Goal: Find contact information: Find contact information

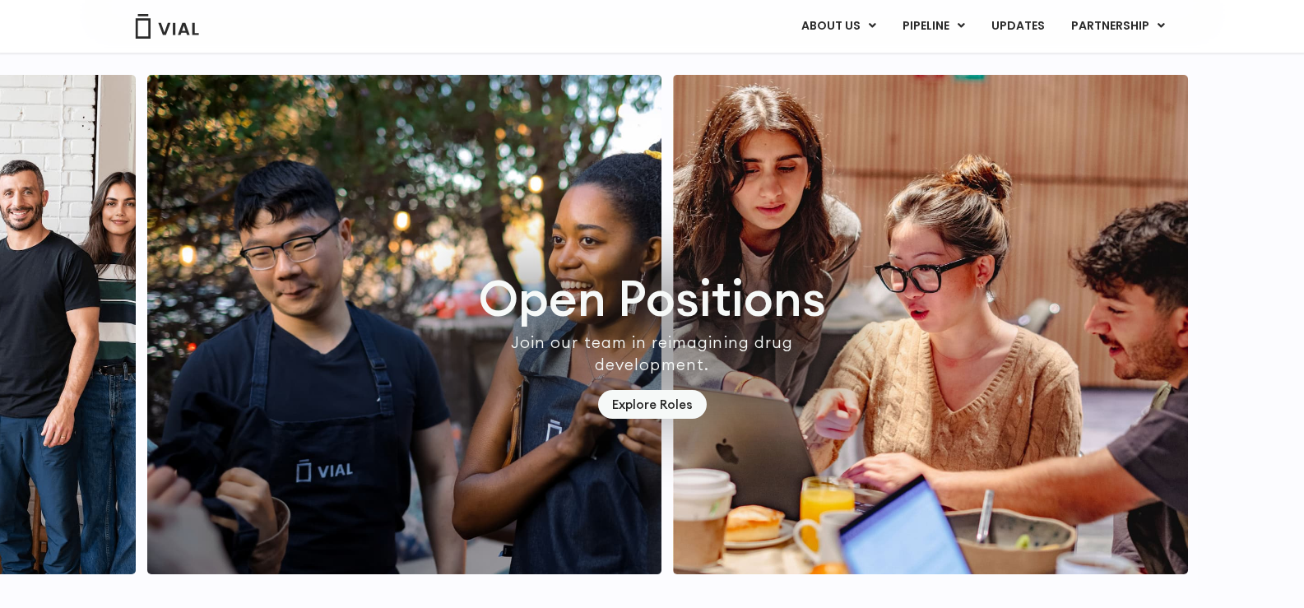
scroll to position [4770, 0]
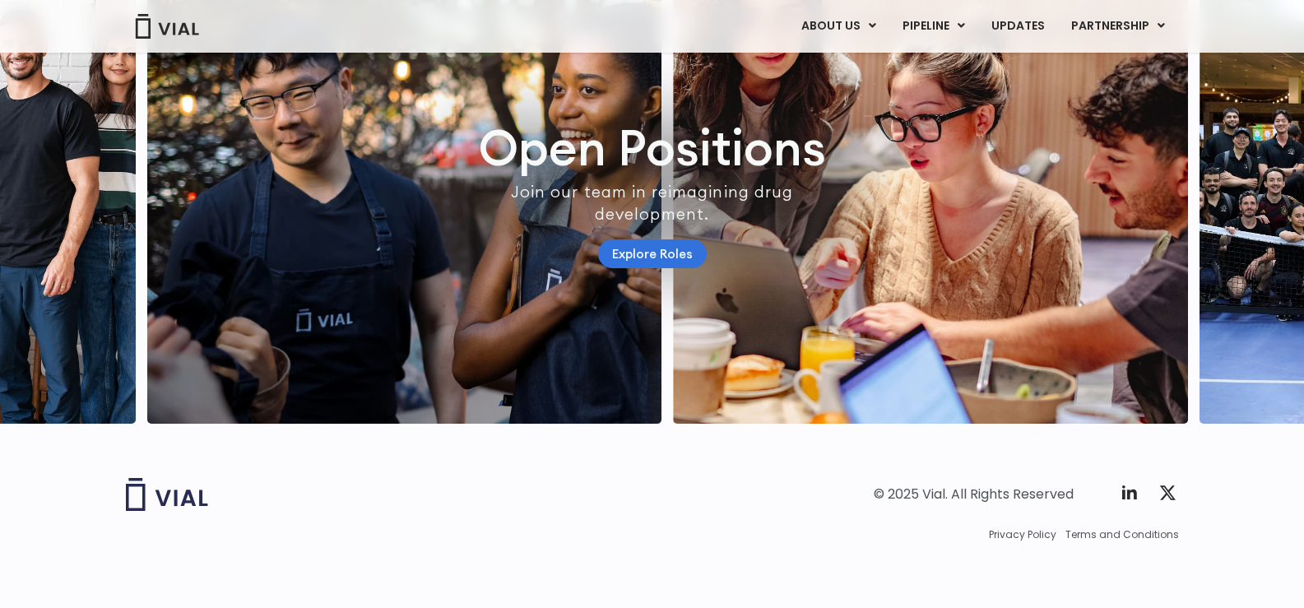
click at [646, 268] on link "Explore Roles" at bounding box center [652, 253] width 109 height 29
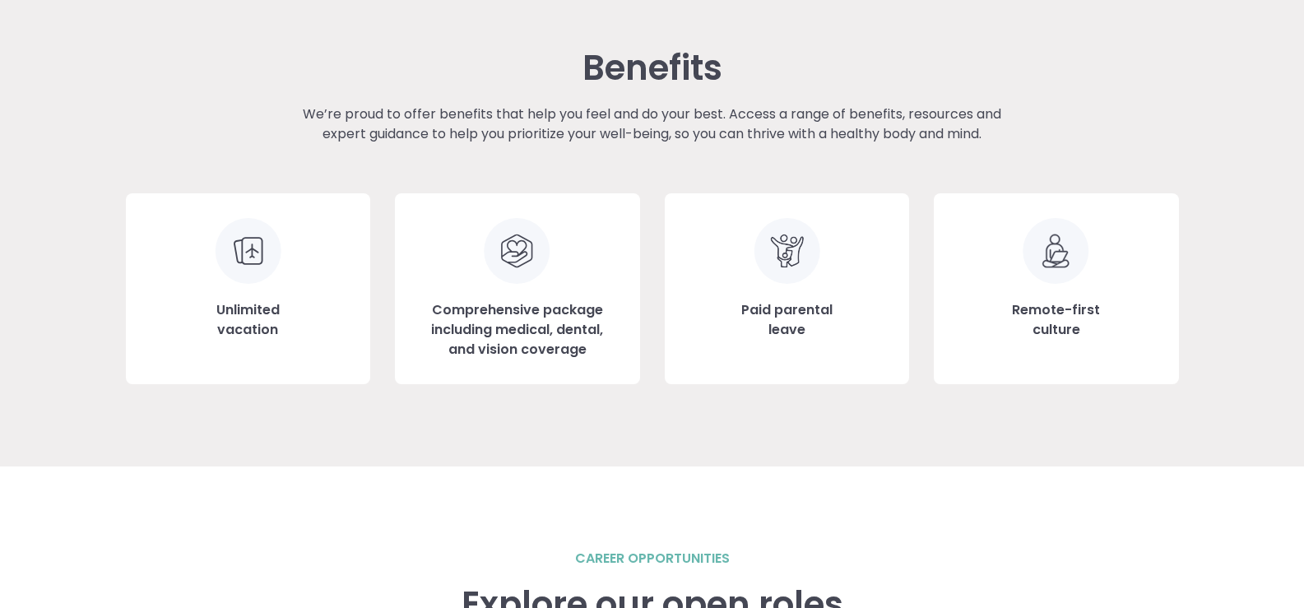
scroll to position [1974, 0]
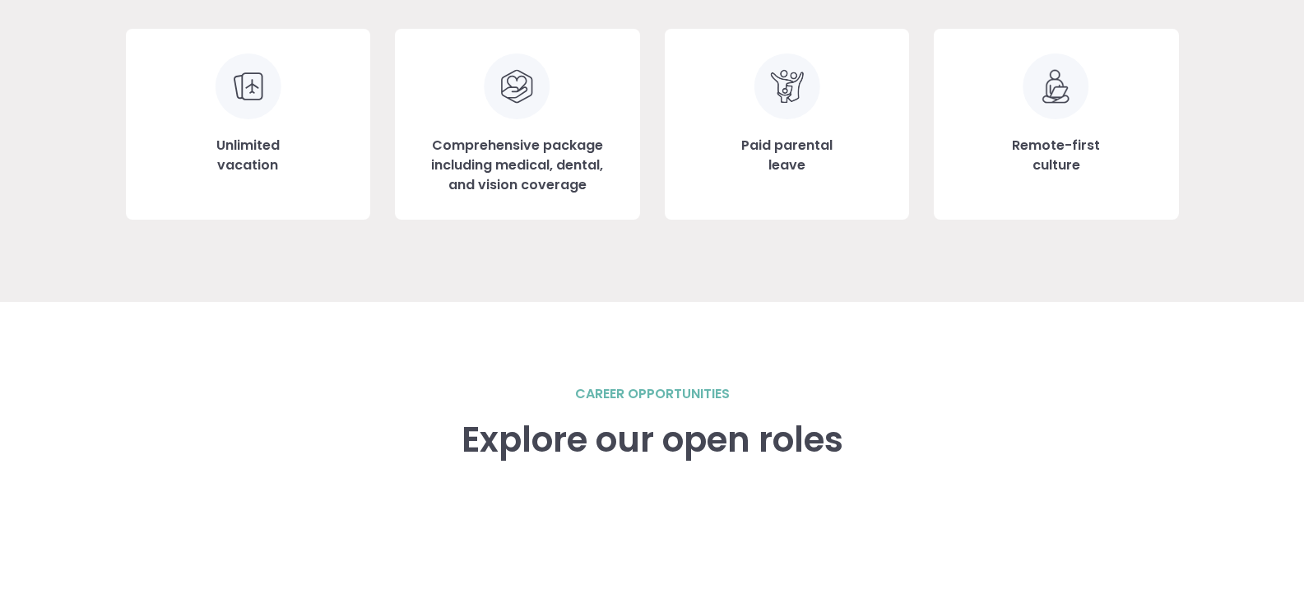
click at [265, 131] on div "Unlimited vacation" at bounding box center [248, 124] width 245 height 191
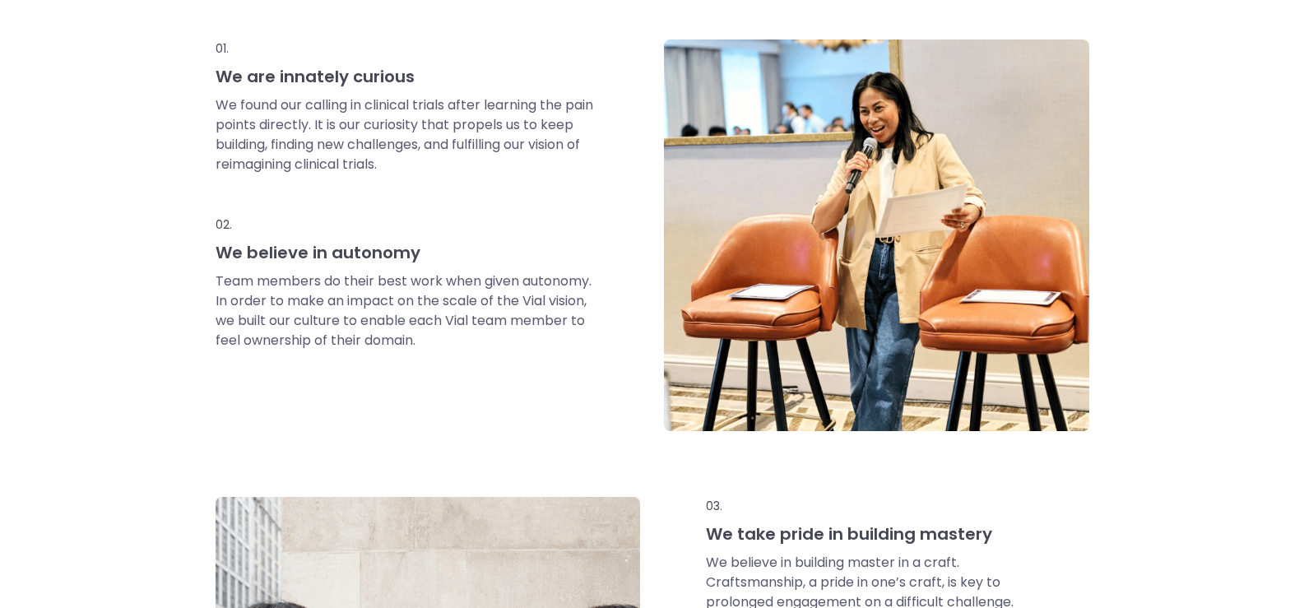
scroll to position [0, 0]
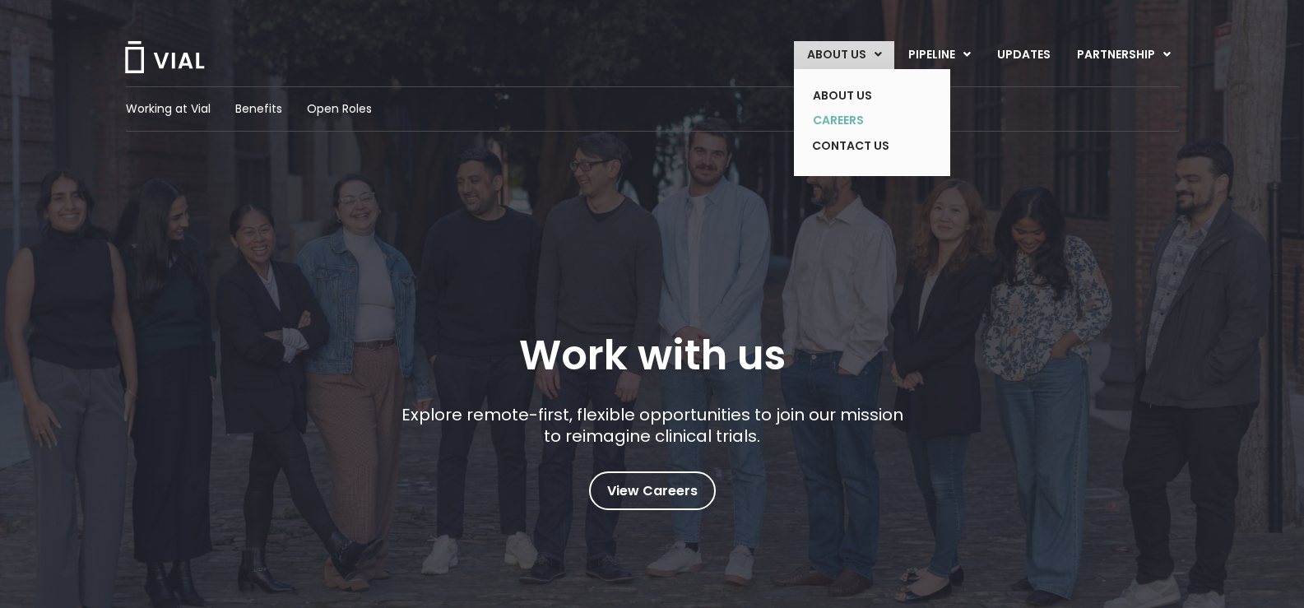
click at [842, 123] on link "CAREERS" at bounding box center [859, 120] width 120 height 25
click at [863, 95] on link "ABOUT US" at bounding box center [859, 95] width 120 height 25
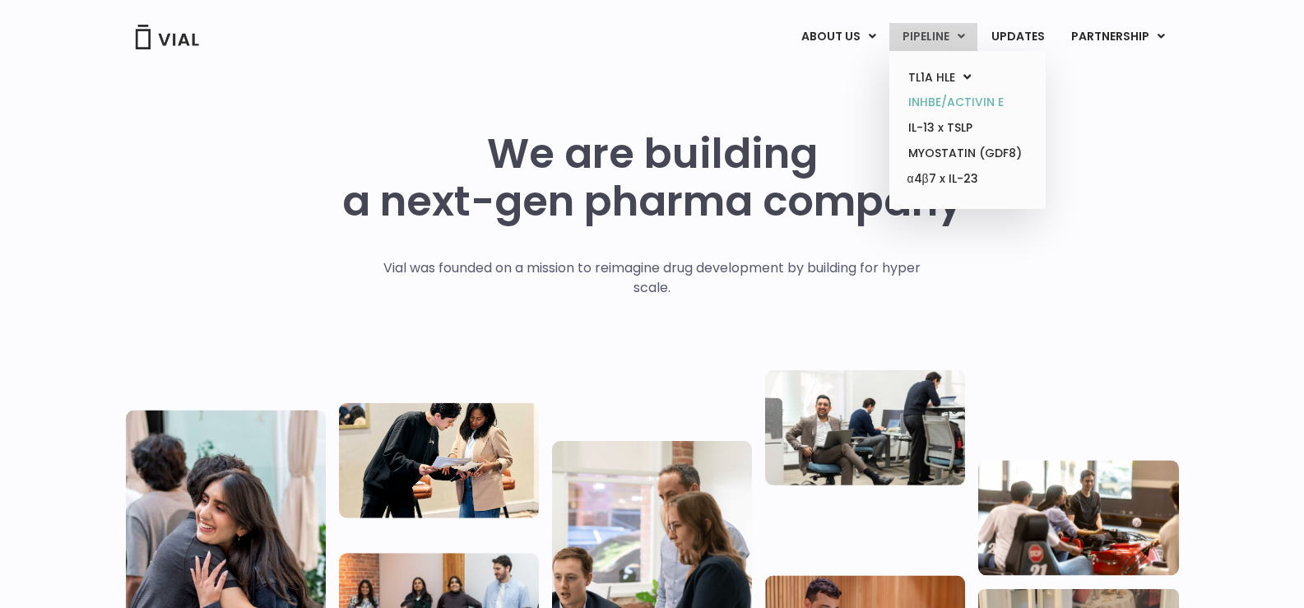
click at [1001, 106] on link "INHBE/ACTIVIN E" at bounding box center [967, 102] width 144 height 25
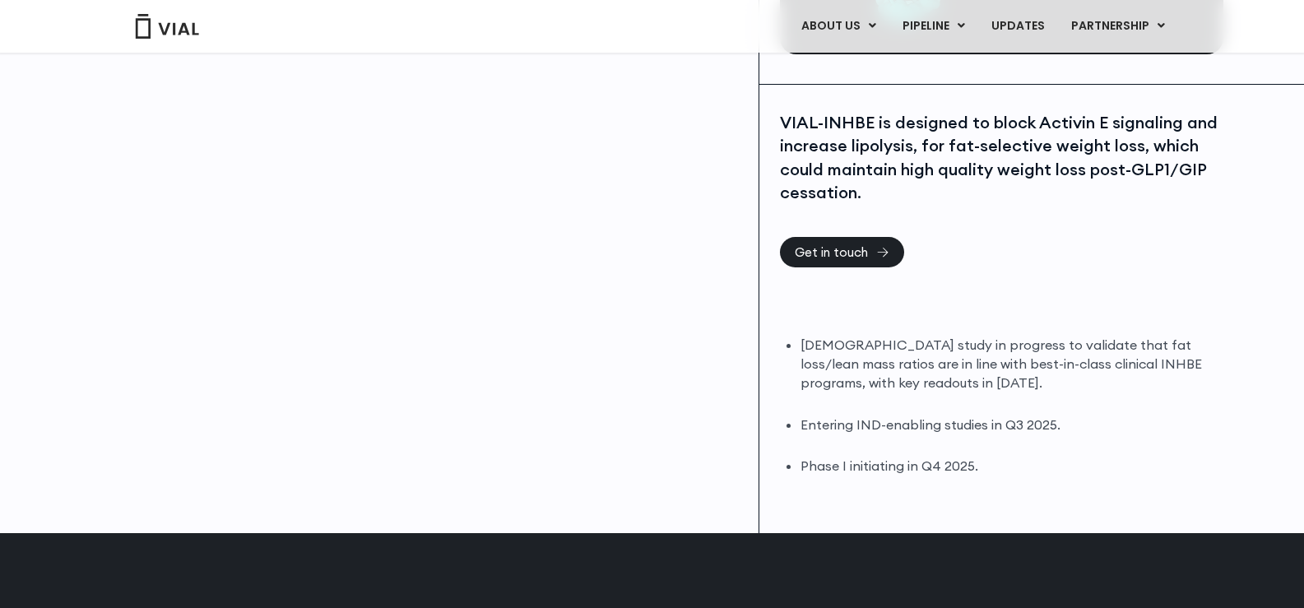
scroll to position [493, 0]
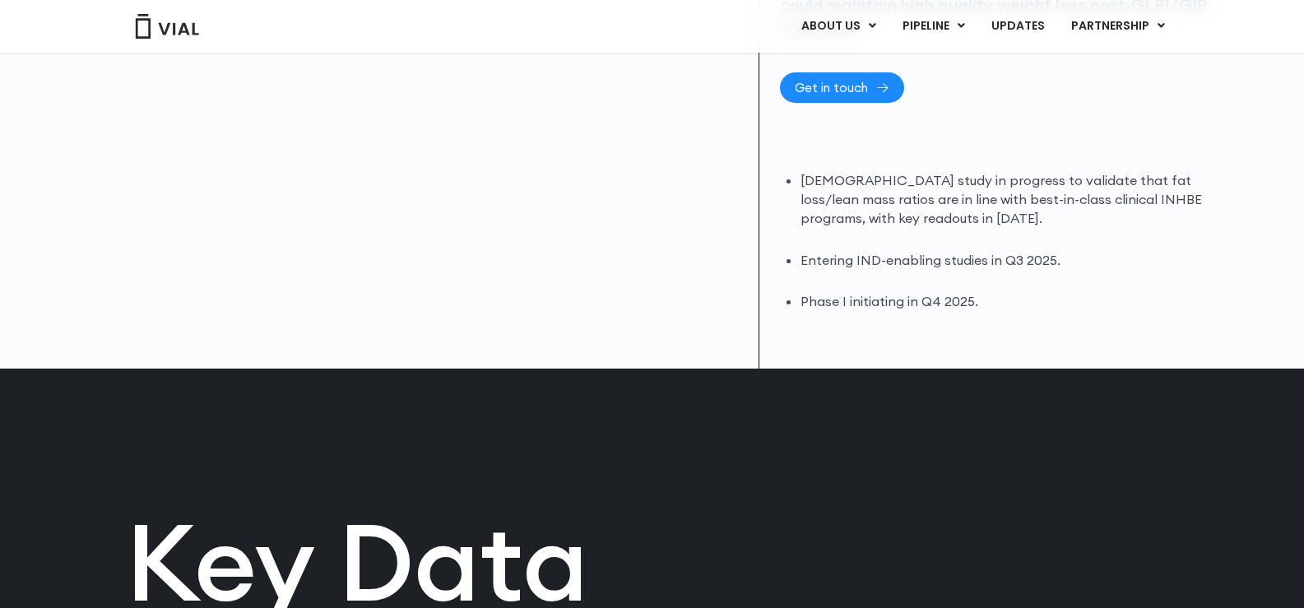
click at [865, 83] on span "Get in touch" at bounding box center [830, 87] width 73 height 12
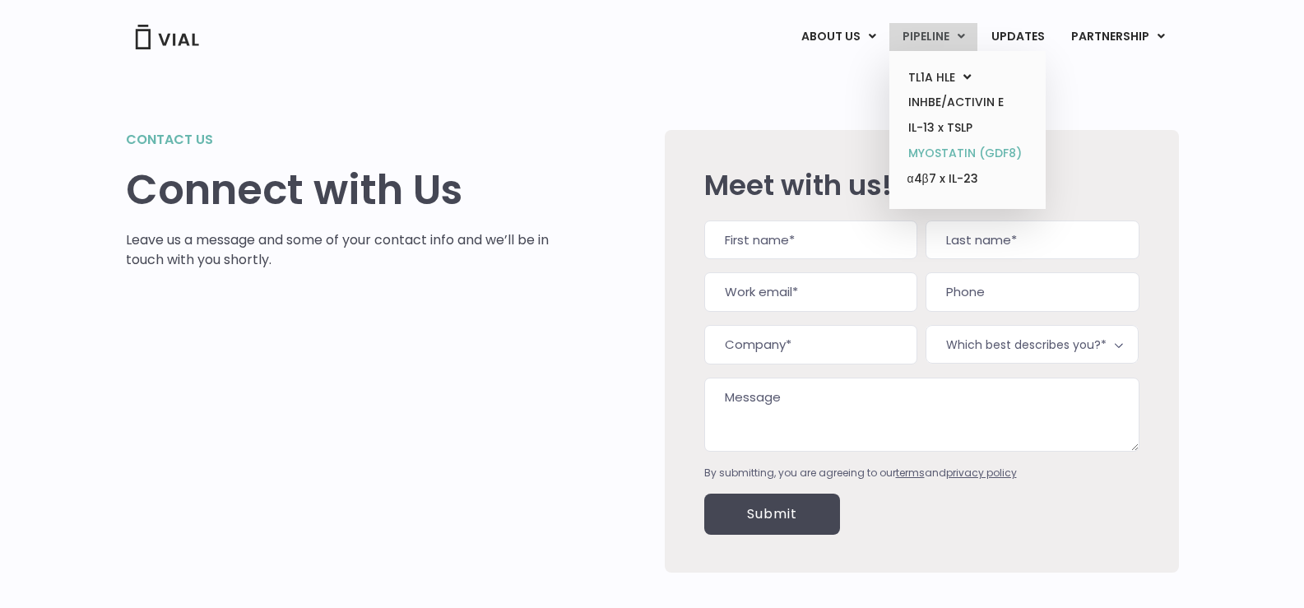
click at [933, 154] on link "MYOSTATIN (GDF8)" at bounding box center [967, 153] width 144 height 25
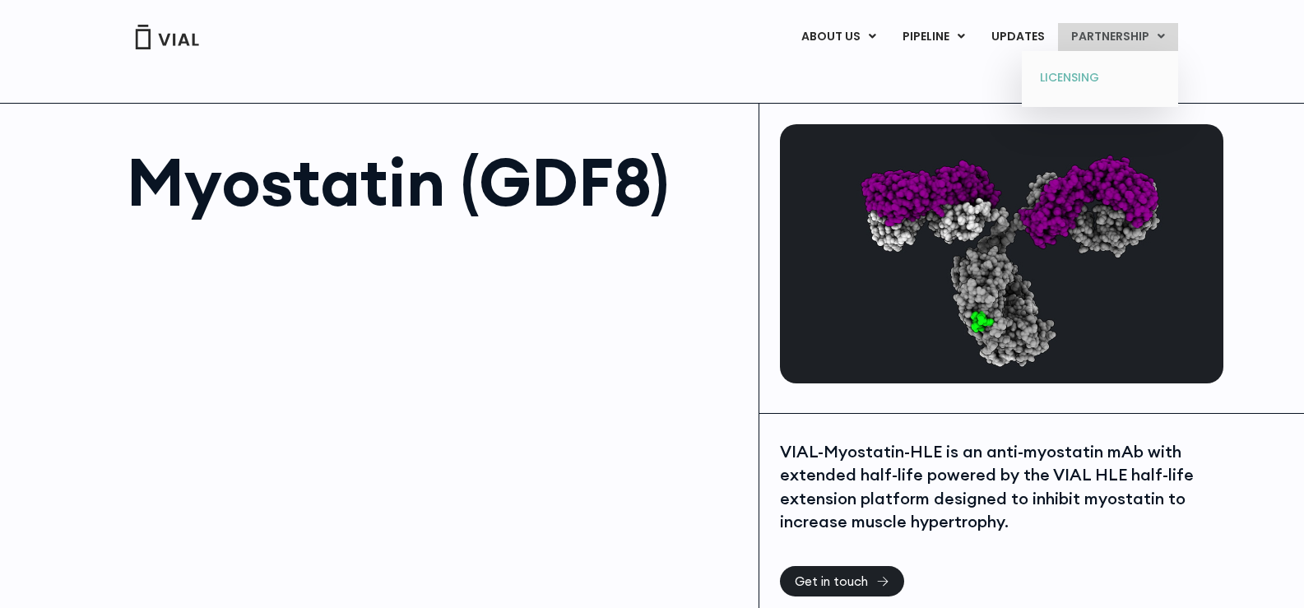
click at [1151, 77] on link "LICENSING" at bounding box center [1099, 78] width 144 height 26
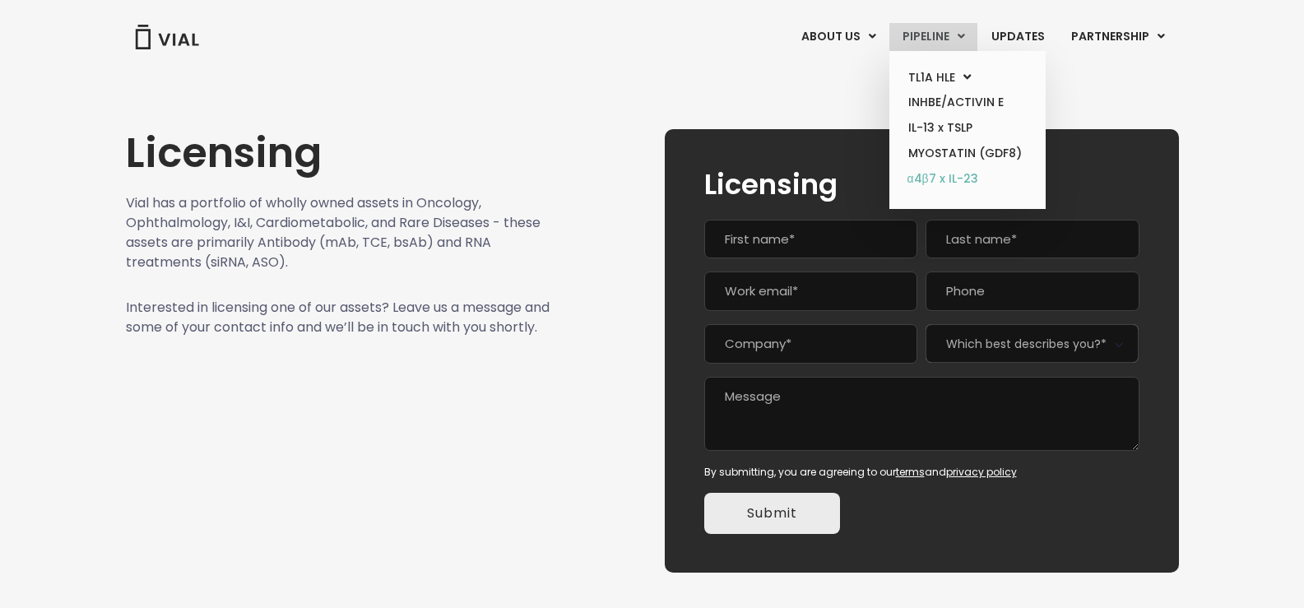
click at [951, 183] on link "α4β7 x IL-23" at bounding box center [967, 179] width 144 height 26
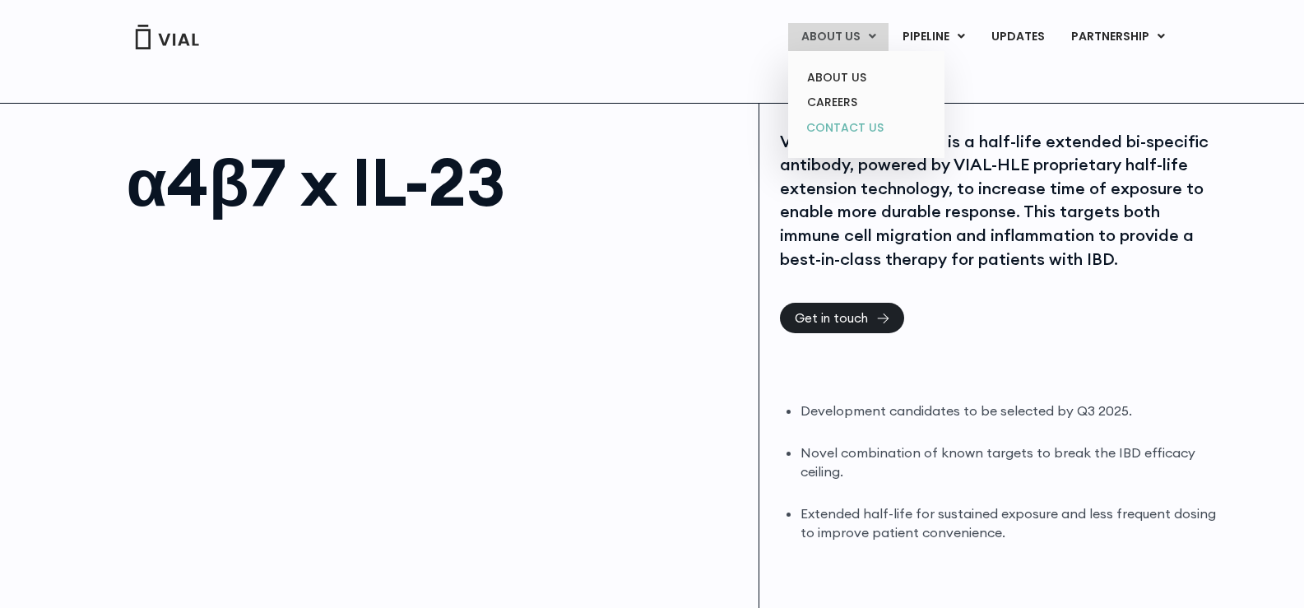
click at [854, 130] on link "CONTACT US" at bounding box center [866, 128] width 144 height 26
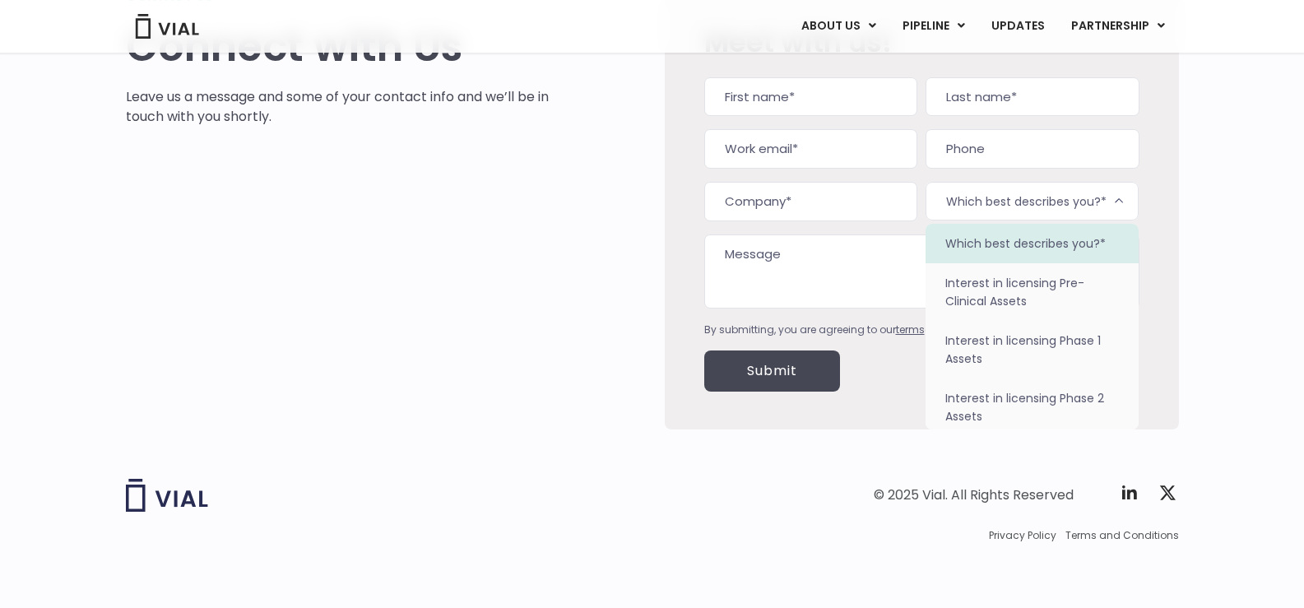
click at [992, 197] on span "Which best describes you?*" at bounding box center [1031, 201] width 213 height 39
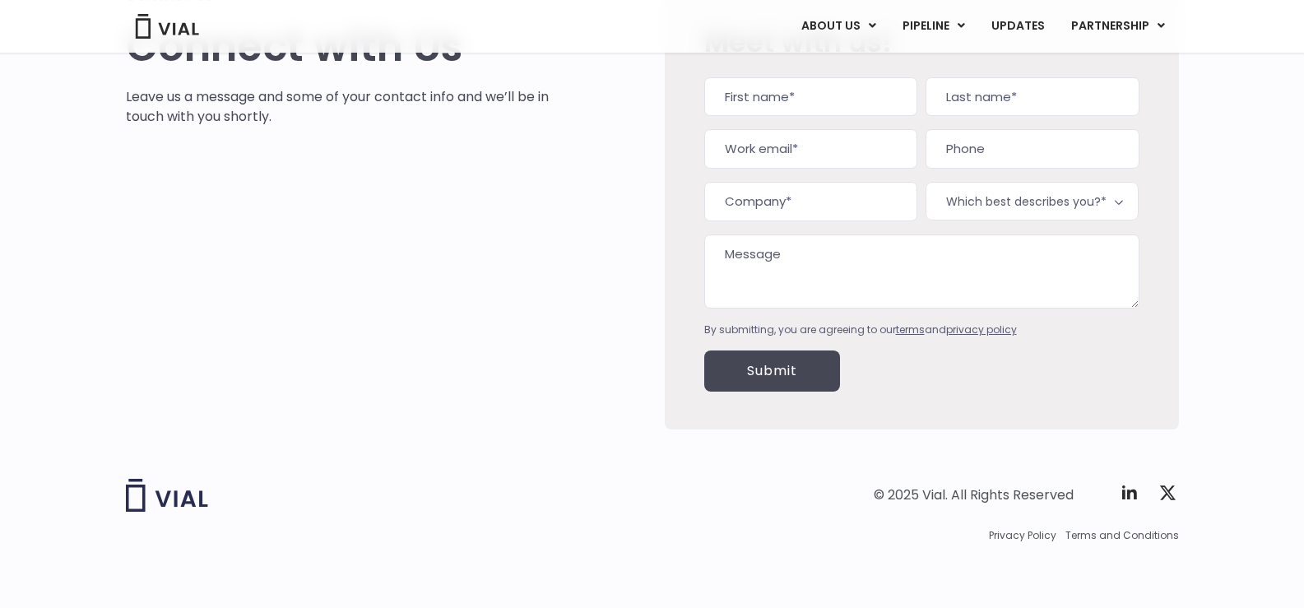
click at [411, 380] on div "Contact us Connect with Us Leave us a message and some of your contact info and…" at bounding box center [338, 208] width 424 height 442
